Goal: Information Seeking & Learning: Understand process/instructions

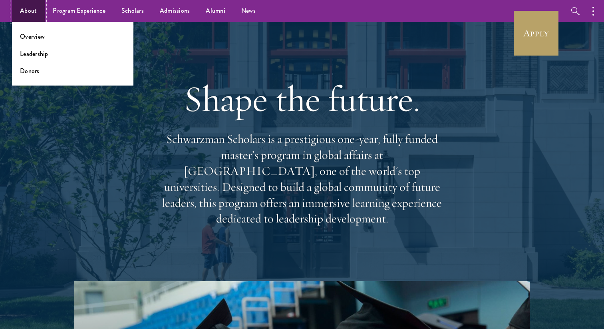
click at [31, 12] on link "About" at bounding box center [28, 11] width 33 height 22
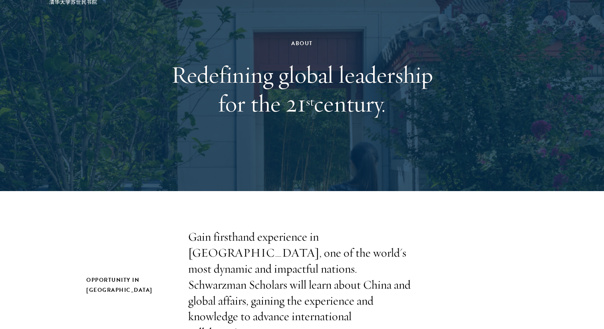
scroll to position [59, 0]
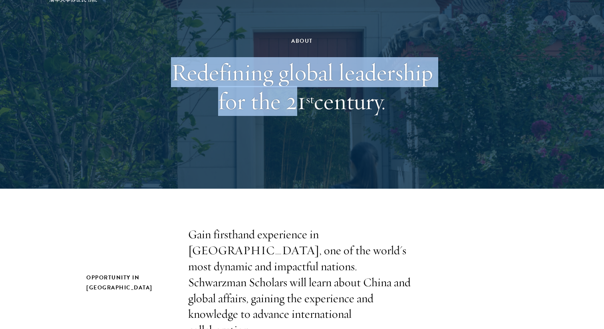
drag, startPoint x: 170, startPoint y: 72, endPoint x: 295, endPoint y: 114, distance: 131.6
click at [295, 114] on h1 "Redefining global leadership for the 21 st century." at bounding box center [302, 87] width 276 height 58
click at [291, 115] on h1 "Redefining global leadership for the 21 st century." at bounding box center [302, 87] width 276 height 58
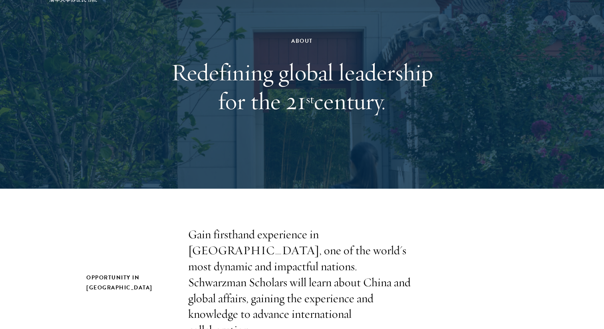
drag, startPoint x: 417, startPoint y: 114, endPoint x: 282, endPoint y: 40, distance: 154.0
click at [282, 39] on div "About Redefining global leadership for the 21 st century." at bounding box center [302, 75] width 276 height 159
click at [282, 40] on div "About" at bounding box center [302, 41] width 276 height 10
drag, startPoint x: 281, startPoint y: 40, endPoint x: 387, endPoint y: 104, distance: 123.9
click at [387, 104] on div "About Redefining global leadership for the 21 st century." at bounding box center [302, 75] width 276 height 159
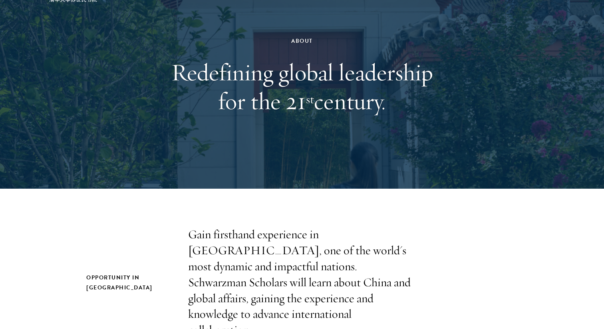
click at [387, 104] on h1 "Redefining global leadership for the 21 st century." at bounding box center [302, 87] width 276 height 58
drag, startPoint x: 389, startPoint y: 104, endPoint x: 296, endPoint y: 60, distance: 103.3
click at [296, 60] on h1 "Redefining global leadership for the 21 st century." at bounding box center [302, 87] width 276 height 58
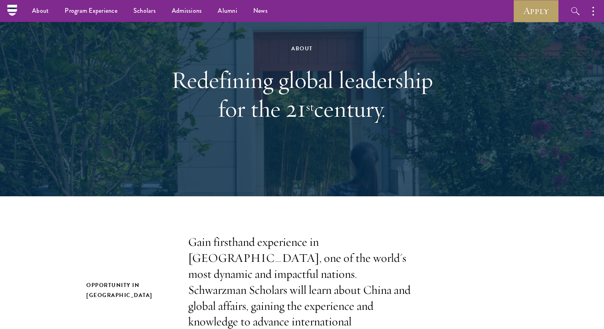
scroll to position [0, 0]
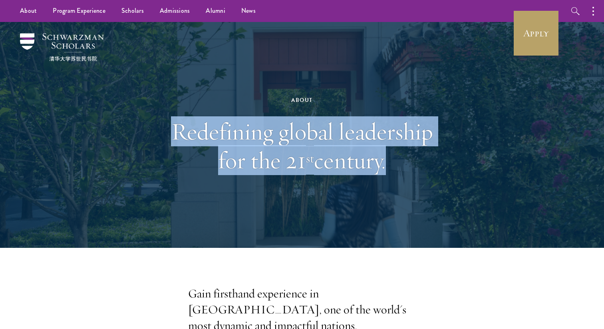
drag, startPoint x: 171, startPoint y: 117, endPoint x: 382, endPoint y: 162, distance: 215.8
click at [381, 162] on h1 "Redefining global leadership for the 21 st century." at bounding box center [302, 146] width 276 height 58
click at [382, 162] on h1 "Redefining global leadership for the 21 st century." at bounding box center [302, 146] width 276 height 58
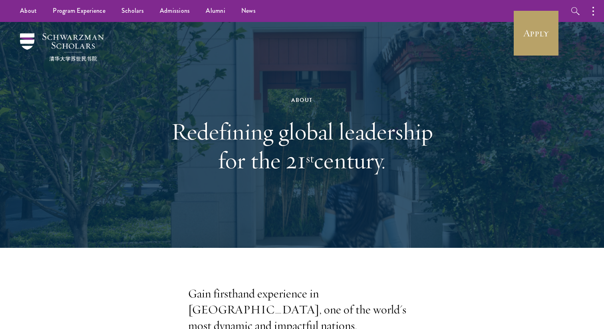
scroll to position [122, 0]
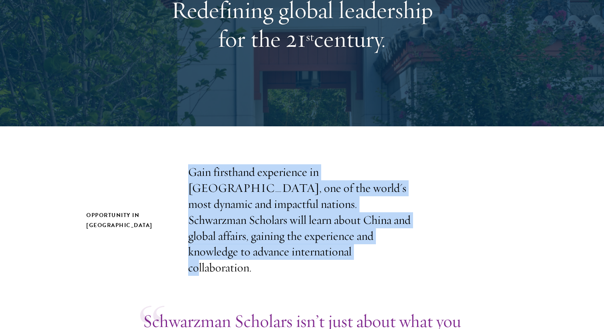
drag, startPoint x: 367, startPoint y: 156, endPoint x: 367, endPoint y: 251, distance: 94.7
click at [367, 245] on p "Gain firsthand experience in China, one of the world's most dynamic and impactf…" at bounding box center [302, 220] width 228 height 112
drag, startPoint x: 367, startPoint y: 247, endPoint x: 367, endPoint y: 147, distance: 99.5
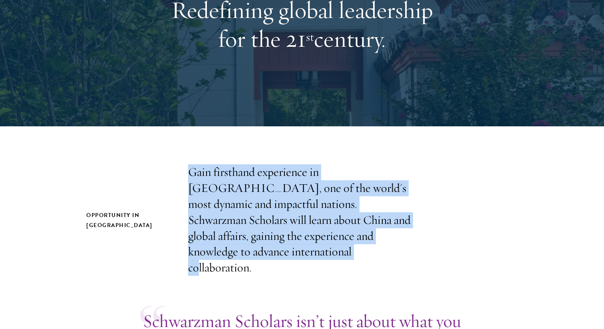
scroll to position [287, 0]
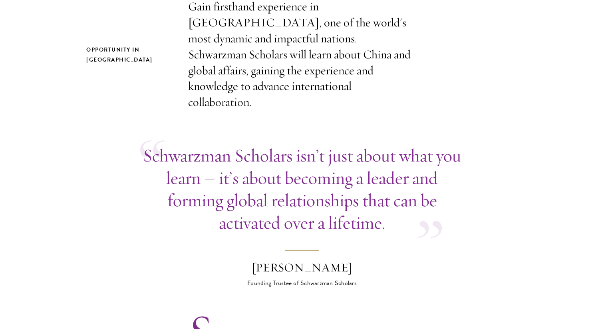
click at [367, 144] on p "Schwarzman Scholars isn’t just about what you learn – it’s about becoming a lea…" at bounding box center [302, 189] width 324 height 90
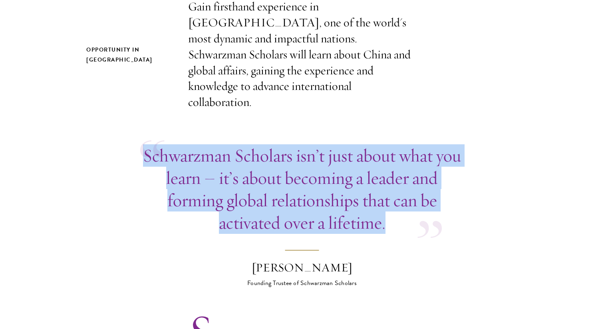
drag, startPoint x: 367, startPoint y: 125, endPoint x: 390, endPoint y: 195, distance: 73.6
click at [390, 195] on p "Schwarzman Scholars isn’t just about what you learn – it’s about becoming a lea…" at bounding box center [302, 189] width 324 height 90
drag, startPoint x: 390, startPoint y: 203, endPoint x: 389, endPoint y: 124, distance: 78.8
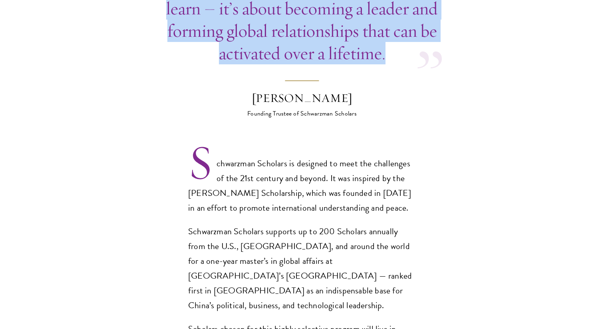
scroll to position [468, 0]
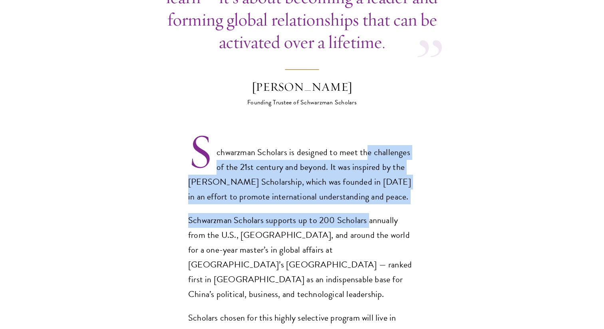
drag, startPoint x: 367, startPoint y: 206, endPoint x: 367, endPoint y: 132, distance: 73.5
click at [367, 145] on div "Schwarzman Scholars is designed to meet the challenges of the 21st century and …" at bounding box center [302, 286] width 228 height 283
click at [367, 145] on p "Schwarzman Scholars is designed to meet the challenges of the 21st century and …" at bounding box center [302, 174] width 228 height 59
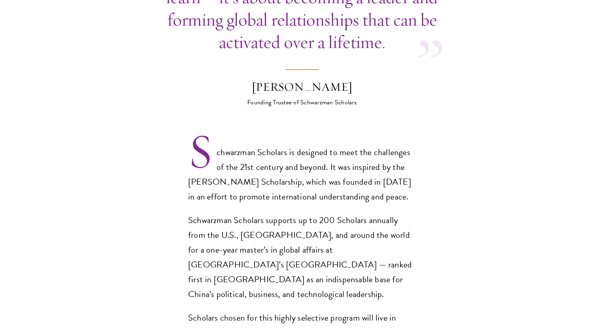
scroll to position [504, 0]
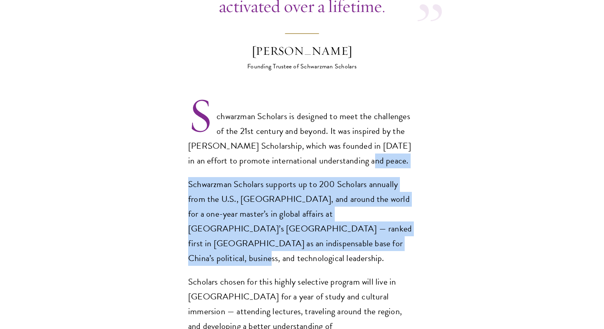
drag, startPoint x: 367, startPoint y: 139, endPoint x: 361, endPoint y: 229, distance: 90.2
click at [361, 229] on div "Schwarzman Scholars is designed to meet the challenges of the 21st century and …" at bounding box center [302, 250] width 228 height 283
click at [361, 229] on p "Schwarzman Scholars supports up to 200 Scholars annually from the U.S., China, …" at bounding box center [302, 221] width 228 height 89
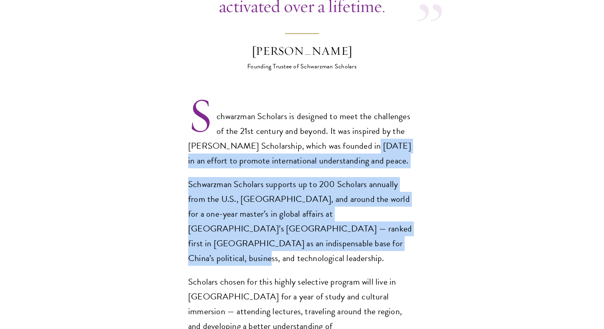
drag, startPoint x: 361, startPoint y: 233, endPoint x: 361, endPoint y: 136, distance: 96.3
click at [361, 136] on div "Schwarzman Scholars is designed to meet the challenges of the 21st century and …" at bounding box center [302, 250] width 228 height 283
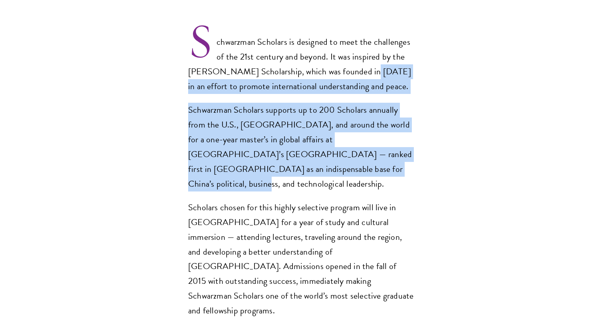
scroll to position [591, 0]
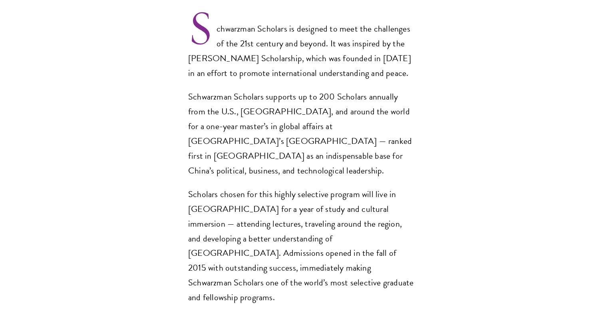
click at [353, 198] on p "Scholars chosen for this highly selective program will live in Beijing for a ye…" at bounding box center [302, 246] width 228 height 118
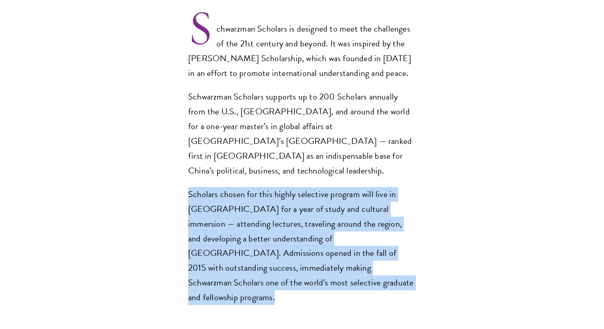
drag, startPoint x: 352, startPoint y: 151, endPoint x: 352, endPoint y: 261, distance: 110.3
click at [352, 261] on section "Opportunity in China Gain firsthand experience in China, one of the world's mos…" at bounding box center [302, 214] width 604 height 1039
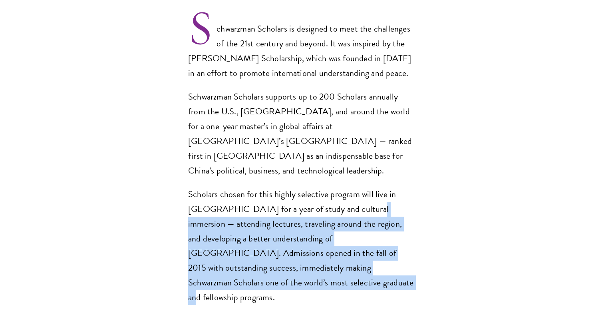
drag, startPoint x: 353, startPoint y: 254, endPoint x: 353, endPoint y: 179, distance: 74.3
click at [353, 187] on p "Scholars chosen for this highly selective program will live in Beijing for a ye…" at bounding box center [302, 246] width 228 height 118
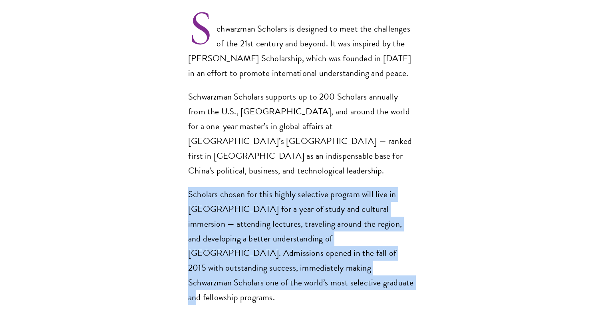
drag, startPoint x: 353, startPoint y: 152, endPoint x: 352, endPoint y: 252, distance: 99.9
click at [352, 252] on div "Schwarzman Scholars is designed to meet the challenges of the 21st century and …" at bounding box center [302, 163] width 228 height 283
click at [352, 252] on p "Scholars chosen for this highly selective program will live in Beijing for a ye…" at bounding box center [302, 246] width 228 height 118
drag, startPoint x: 355, startPoint y: 255, endPoint x: 355, endPoint y: 147, distance: 107.9
click at [355, 147] on div "Schwarzman Scholars is designed to meet the challenges of the 21st century and …" at bounding box center [302, 163] width 228 height 283
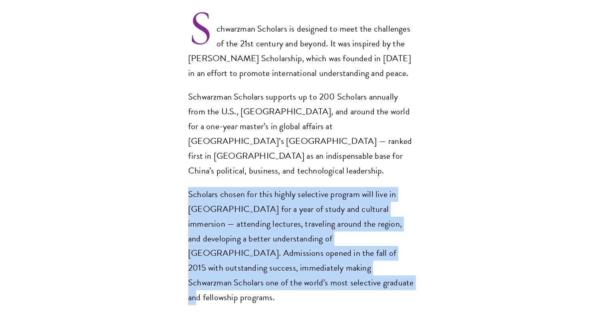
click at [355, 147] on div "Schwarzman Scholars is designed to meet the challenges of the 21st century and …" at bounding box center [302, 163] width 228 height 283
drag, startPoint x: 355, startPoint y: 247, endPoint x: 355, endPoint y: 134, distance: 113.1
click at [355, 134] on div "Schwarzman Scholars is designed to meet the challenges of the 21st century and …" at bounding box center [302, 163] width 228 height 283
click at [355, 134] on p "Schwarzman Scholars supports up to 200 Scholars annually from the U.S., China, …" at bounding box center [302, 134] width 228 height 89
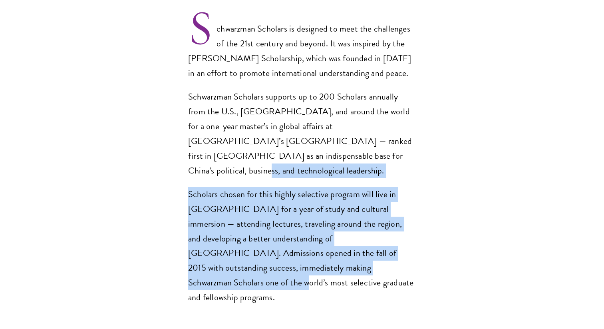
drag, startPoint x: 349, startPoint y: 146, endPoint x: 337, endPoint y: 242, distance: 96.7
click at [337, 242] on div "Schwarzman Scholars is designed to meet the challenges of the 21st century and …" at bounding box center [302, 163] width 228 height 283
click at [337, 242] on p "Scholars chosen for this highly selective program will live in Beijing for a ye…" at bounding box center [302, 246] width 228 height 118
drag, startPoint x: 337, startPoint y: 259, endPoint x: 337, endPoint y: 147, distance: 112.3
click at [337, 147] on div "Schwarzman Scholars is designed to meet the challenges of the 21st century and …" at bounding box center [302, 163] width 228 height 283
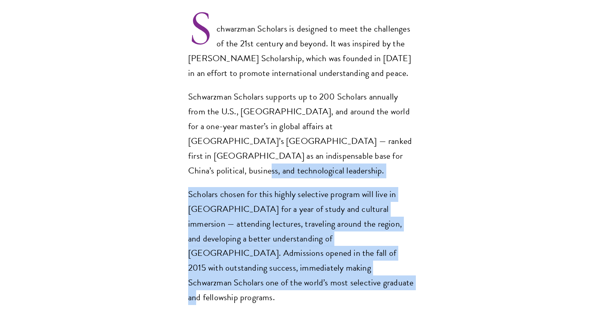
click at [337, 147] on p "Schwarzman Scholars supports up to 200 Scholars annually from the U.S., China, …" at bounding box center [302, 134] width 228 height 89
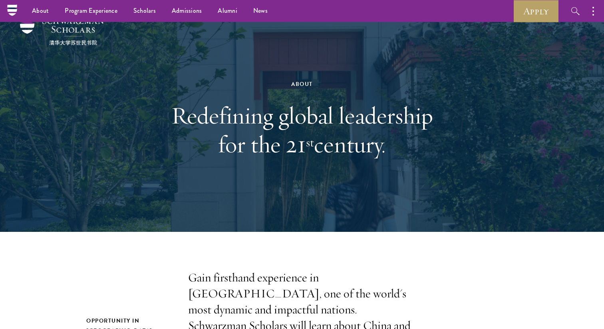
scroll to position [0, 0]
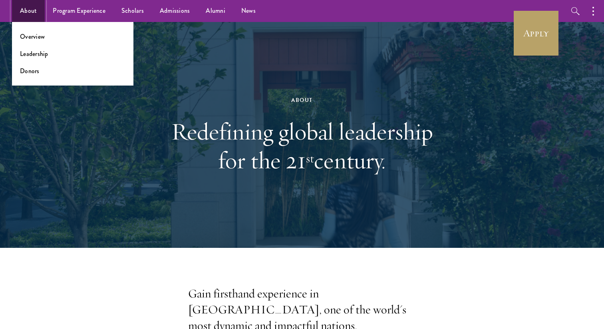
click at [31, 14] on link "About" at bounding box center [28, 11] width 33 height 22
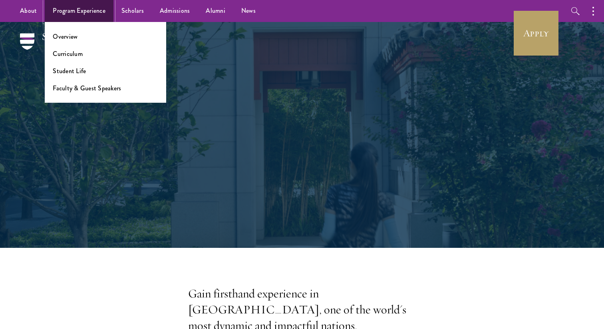
click at [77, 12] on link "Program Experience" at bounding box center [79, 11] width 69 height 22
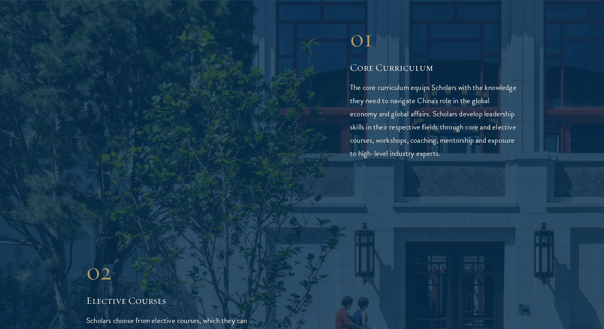
scroll to position [1315, 0]
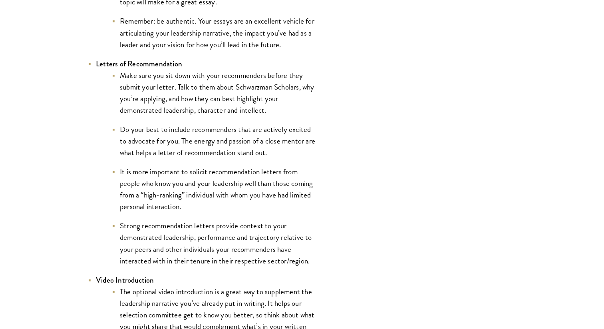
scroll to position [1113, 0]
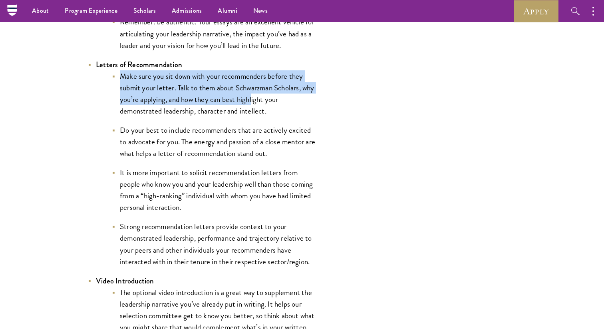
drag, startPoint x: 255, startPoint y: 71, endPoint x: 267, endPoint y: 108, distance: 38.3
click at [267, 106] on li "Letters of Recommendation Make sure you sit down with your recommenders before …" at bounding box center [202, 163] width 228 height 209
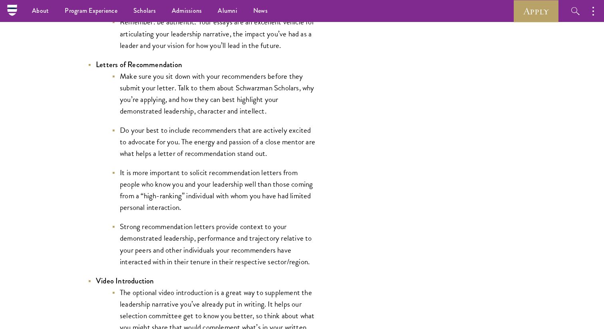
click at [267, 108] on li "Make sure you sit down with your recommenders before they submit your letter. T…" at bounding box center [214, 93] width 204 height 46
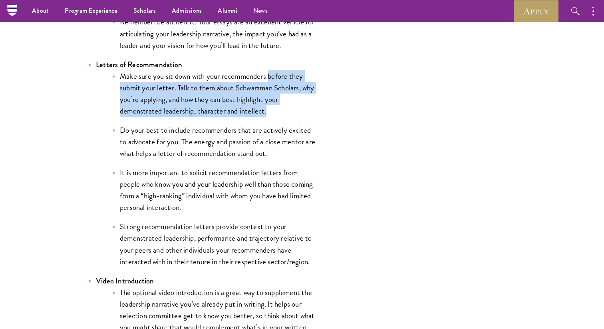
drag, startPoint x: 275, startPoint y: 113, endPoint x: 269, endPoint y: 73, distance: 40.1
click at [269, 73] on li "Make sure you sit down with your recommenders before they submit your letter. T…" at bounding box center [214, 93] width 204 height 46
drag, startPoint x: 263, startPoint y: 72, endPoint x: 267, endPoint y: 114, distance: 42.6
click at [267, 115] on li "Letters of Recommendation Make sure you sit down with your recommenders before …" at bounding box center [202, 163] width 228 height 209
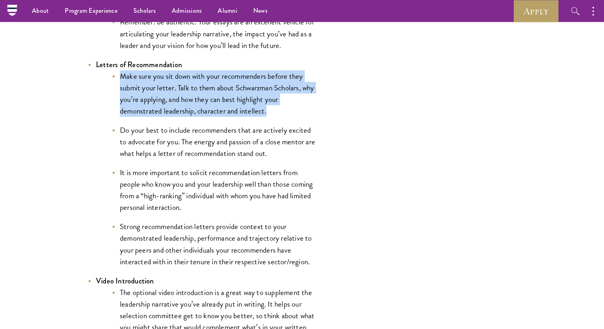
click at [267, 114] on li "Make sure you sit down with your recommenders before they submit your letter. T…" at bounding box center [214, 93] width 204 height 46
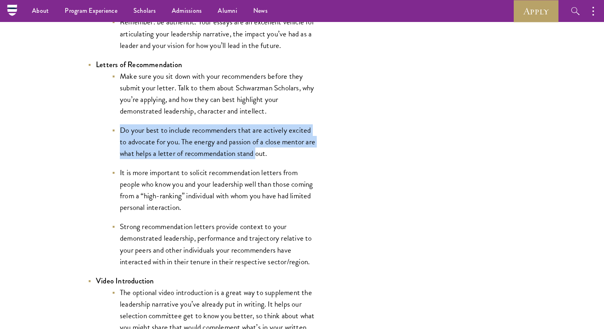
drag, startPoint x: 267, startPoint y: 120, endPoint x: 269, endPoint y: 155, distance: 35.2
click at [269, 156] on ul "Make sure you sit down with your recommenders before they submit your letter. T…" at bounding box center [206, 168] width 220 height 197
click at [269, 155] on li "Do your best to include recommenders that are actively excited to advocate for …" at bounding box center [214, 141] width 204 height 35
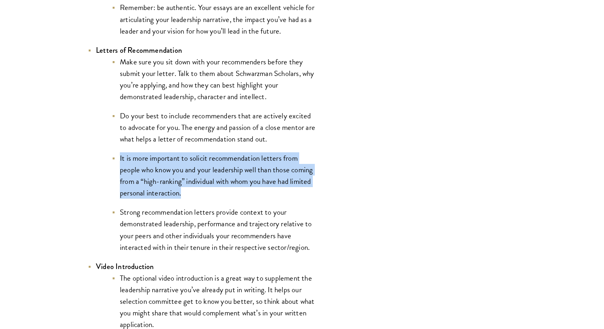
drag, startPoint x: 265, startPoint y: 149, endPoint x: 265, endPoint y: 200, distance: 50.8
click at [265, 200] on ul "Make sure you sit down with your recommenders before they submit your letter. T…" at bounding box center [206, 154] width 220 height 197
click at [265, 199] on li "It is more important to solicit recommendation letters from people who know you…" at bounding box center [214, 175] width 204 height 46
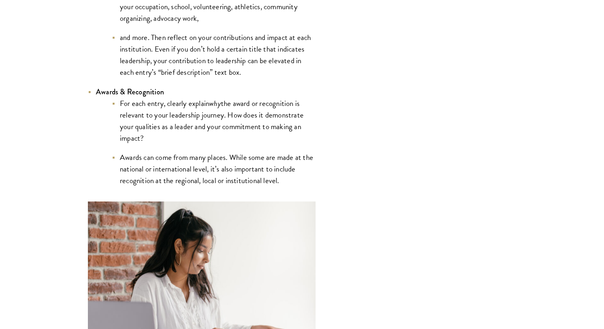
scroll to position [2070, 0]
